Goal: Task Accomplishment & Management: Use online tool/utility

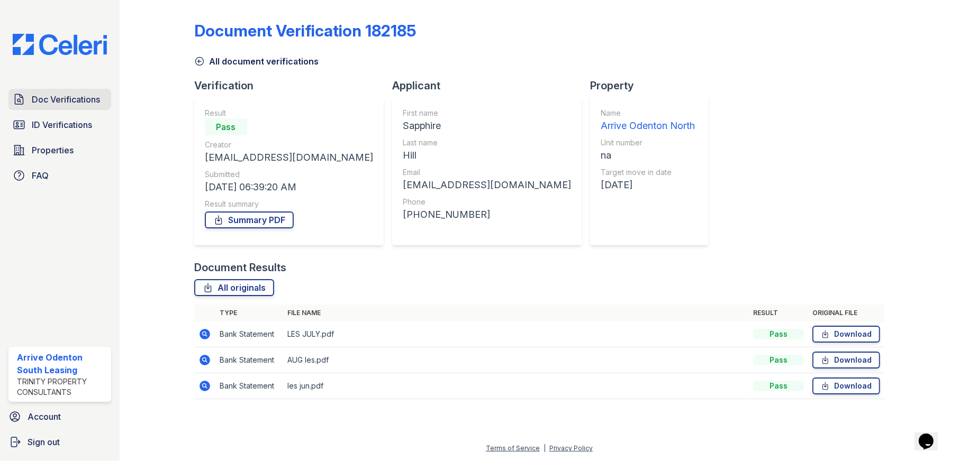
click at [74, 99] on span "Doc Verifications" at bounding box center [66, 99] width 68 height 13
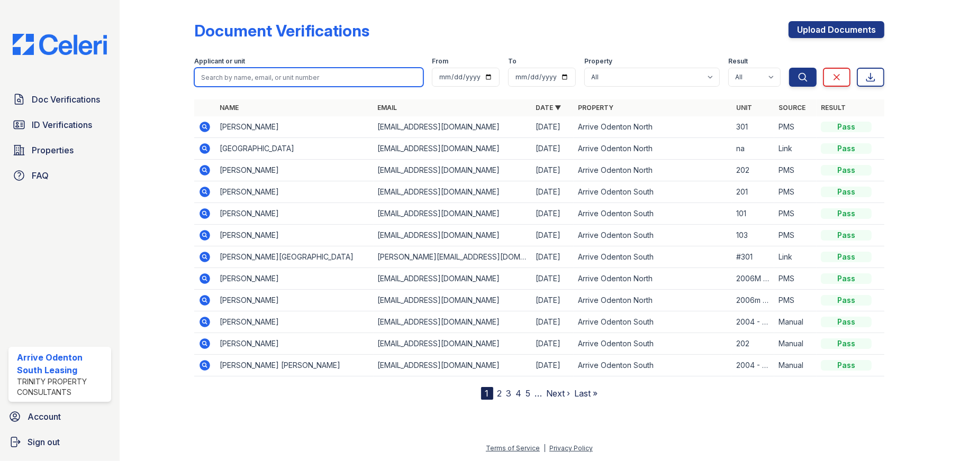
click at [254, 75] on input "search" at bounding box center [309, 77] width 230 height 19
type input "[PERSON_NAME]"
click at [789, 68] on button "Search" at bounding box center [803, 77] width 28 height 19
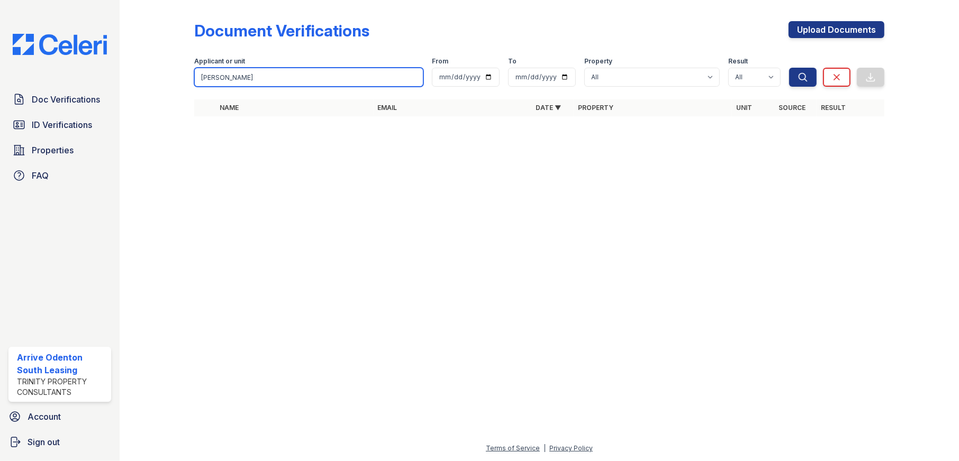
drag, startPoint x: 261, startPoint y: 77, endPoint x: 159, endPoint y: 75, distance: 102.7
click at [159, 75] on div "Document Verifications Upload Documents Filter Applicant or unit [PERSON_NAME] …" at bounding box center [539, 72] width 805 height 144
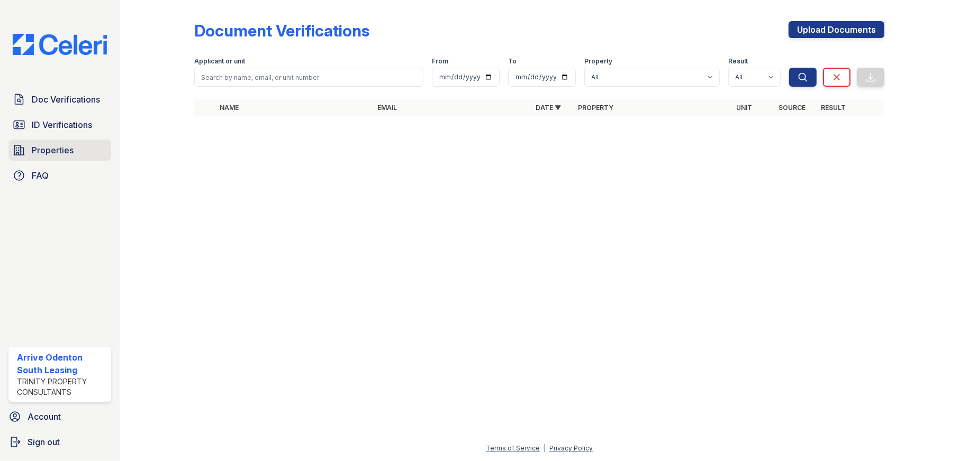
click at [62, 150] on span "Properties" at bounding box center [53, 150] width 42 height 13
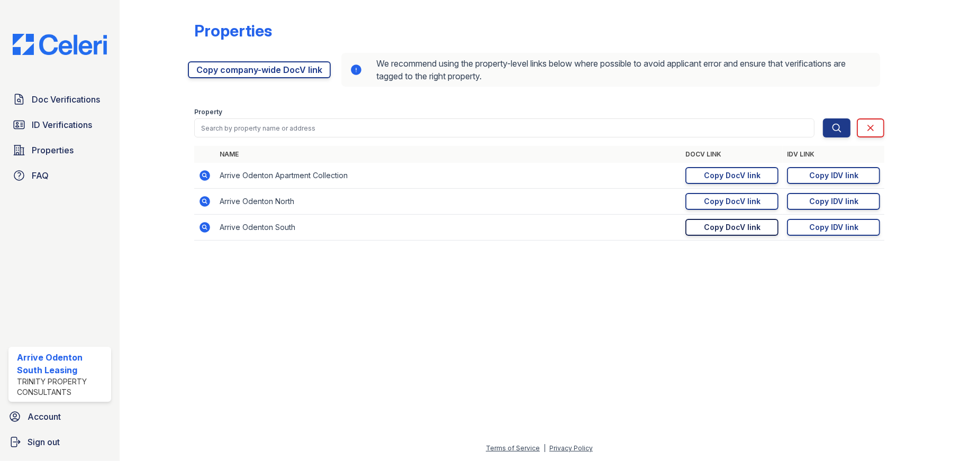
drag, startPoint x: 747, startPoint y: 230, endPoint x: 713, endPoint y: 221, distance: 35.0
click at [747, 230] on div "Copy DocV link" at bounding box center [732, 227] width 57 height 11
click at [831, 229] on div "Copy IDV link" at bounding box center [833, 227] width 49 height 11
